Goal: Information Seeking & Learning: Find specific fact

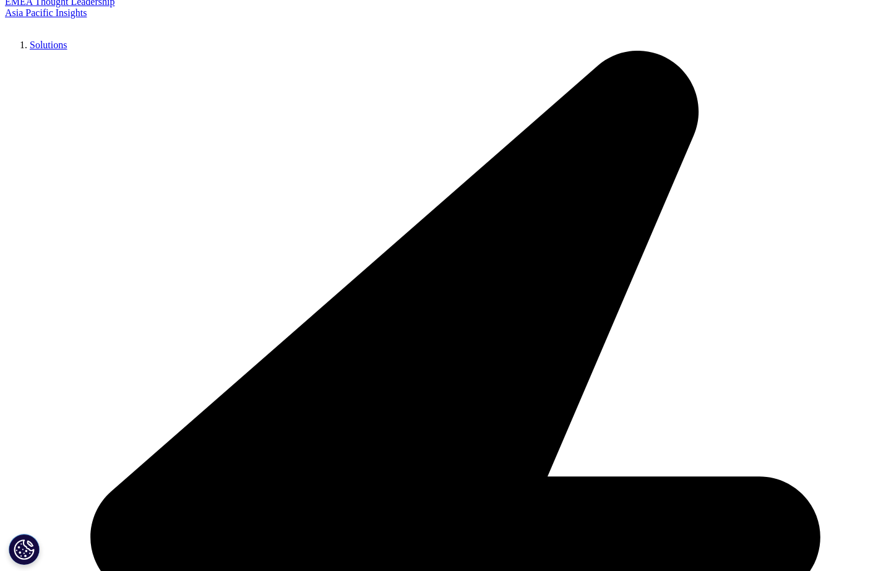
scroll to position [2779, 0]
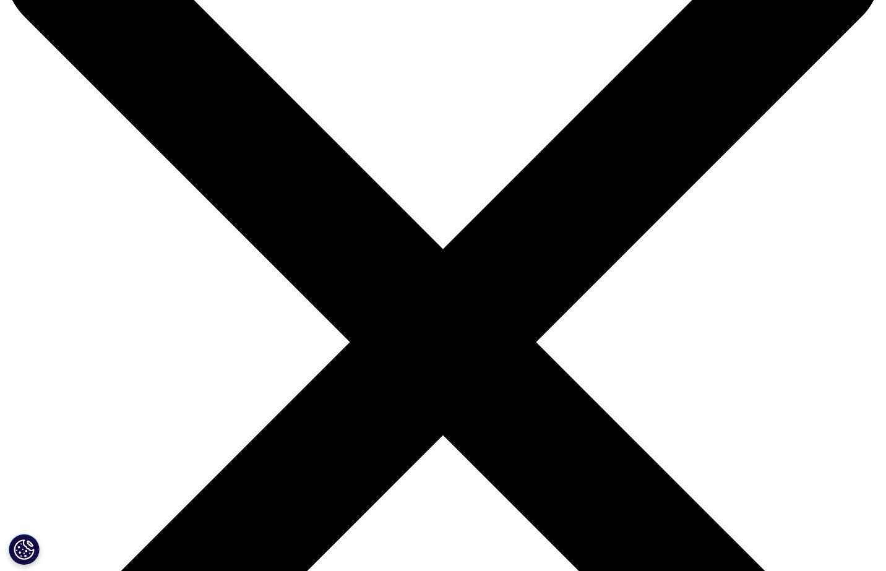
scroll to position [124, 0]
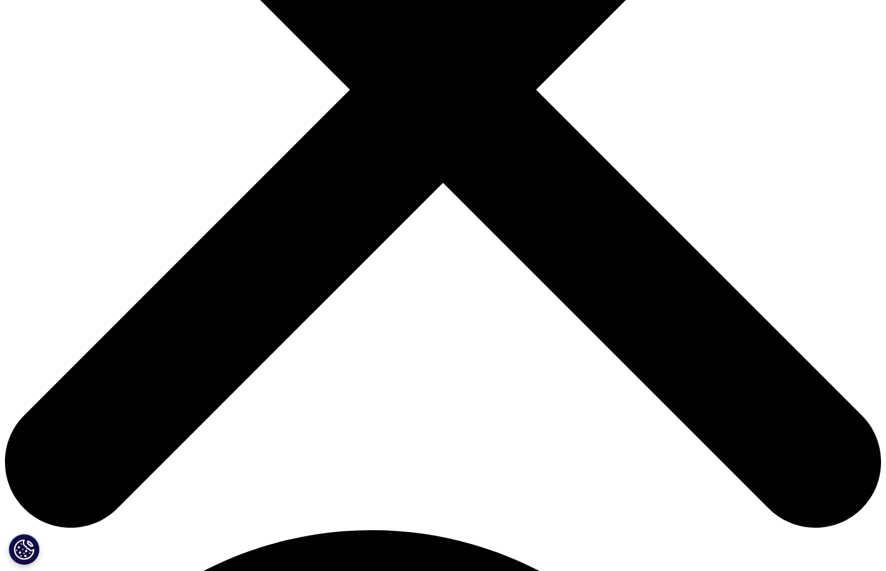
scroll to position [378, 0]
